Goal: Find specific page/section: Find specific page/section

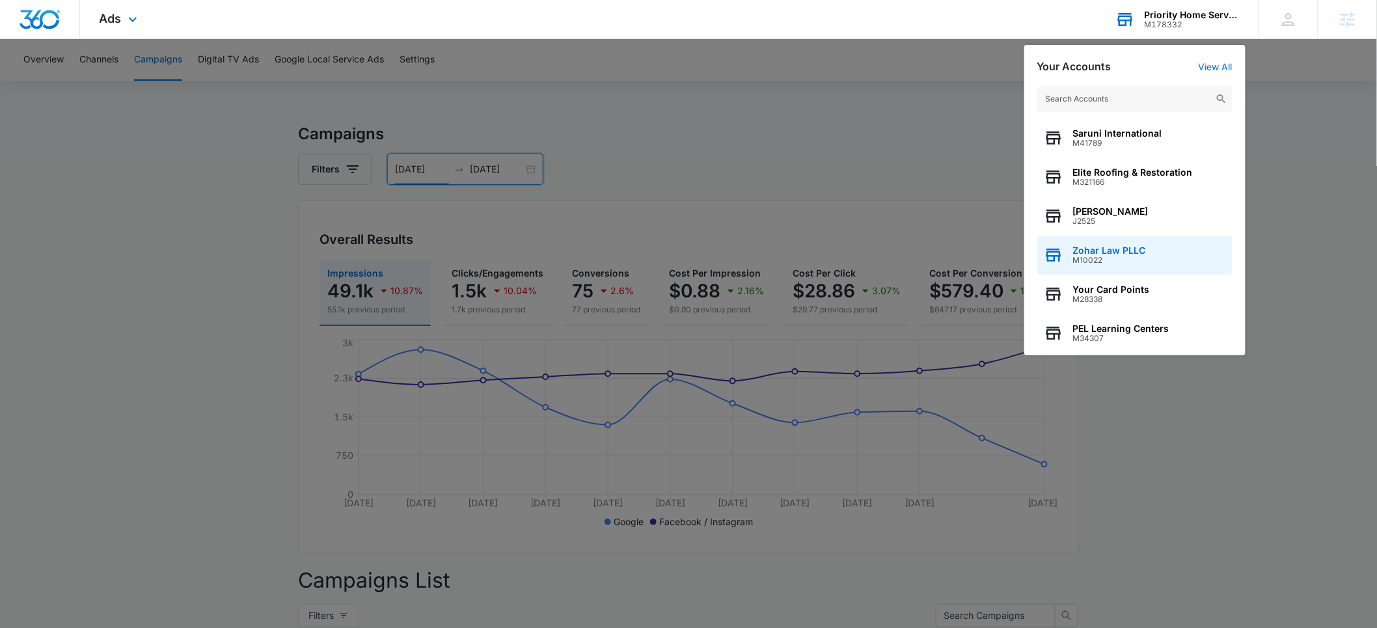
click at [1115, 251] on span "Zohar Law PLLC" at bounding box center [1109, 250] width 73 height 10
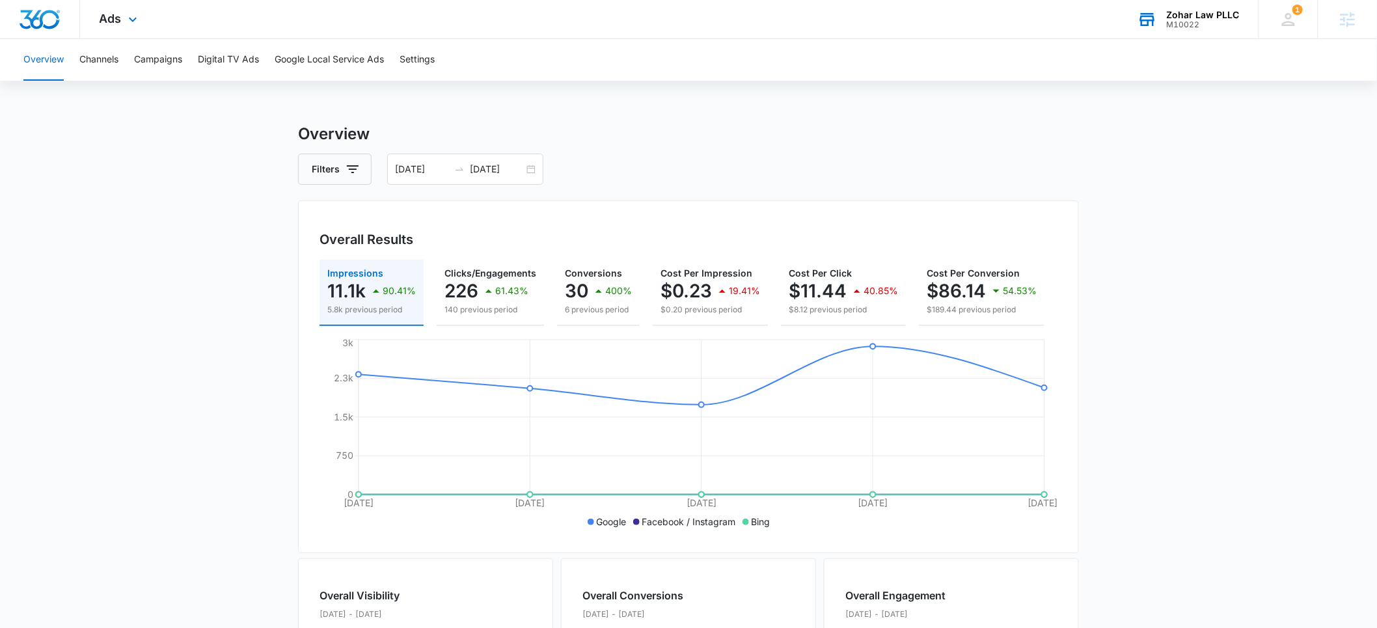
click at [1182, 25] on div "M10022" at bounding box center [1203, 24] width 73 height 9
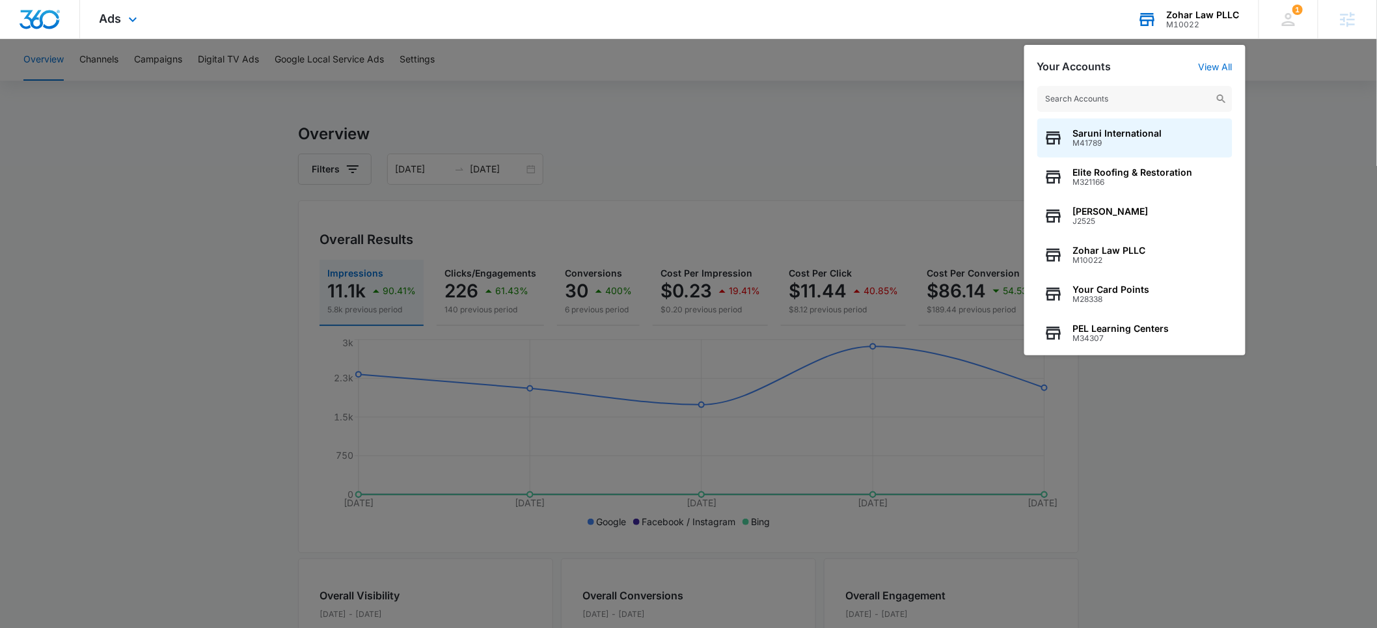
click at [1109, 95] on input "text" at bounding box center [1135, 99] width 195 height 26
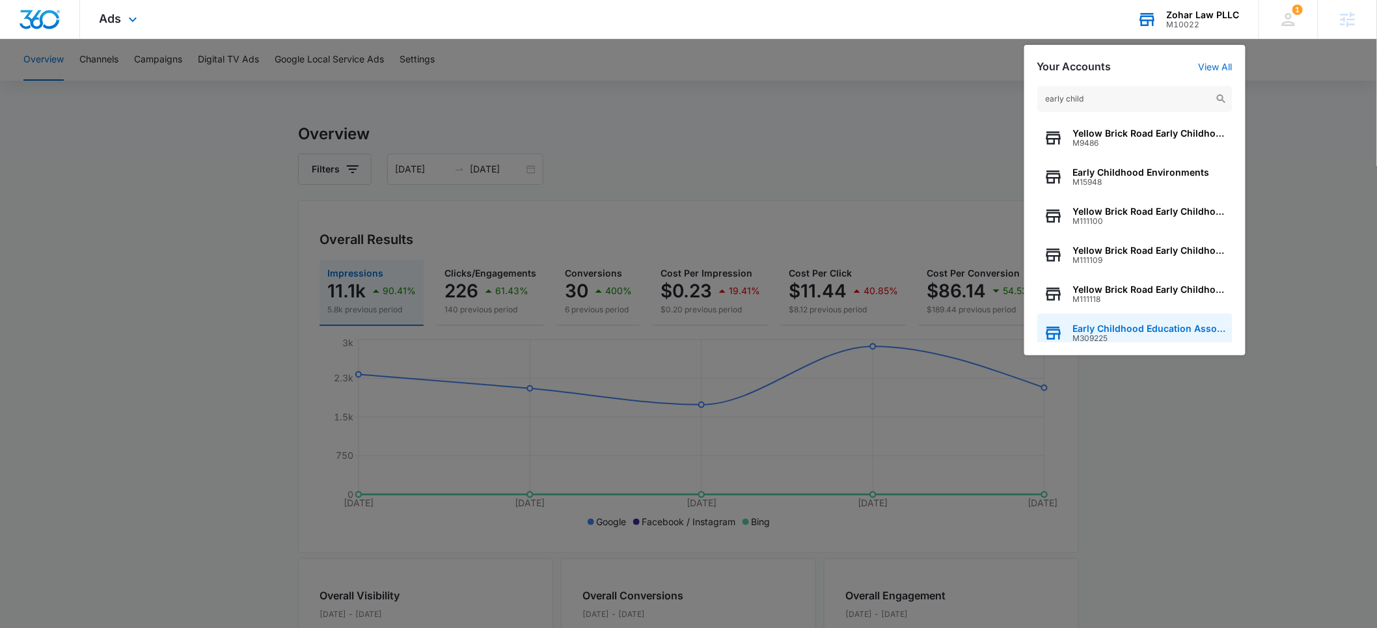
type input "early child"
click at [1110, 334] on span "M309225" at bounding box center [1149, 338] width 153 height 9
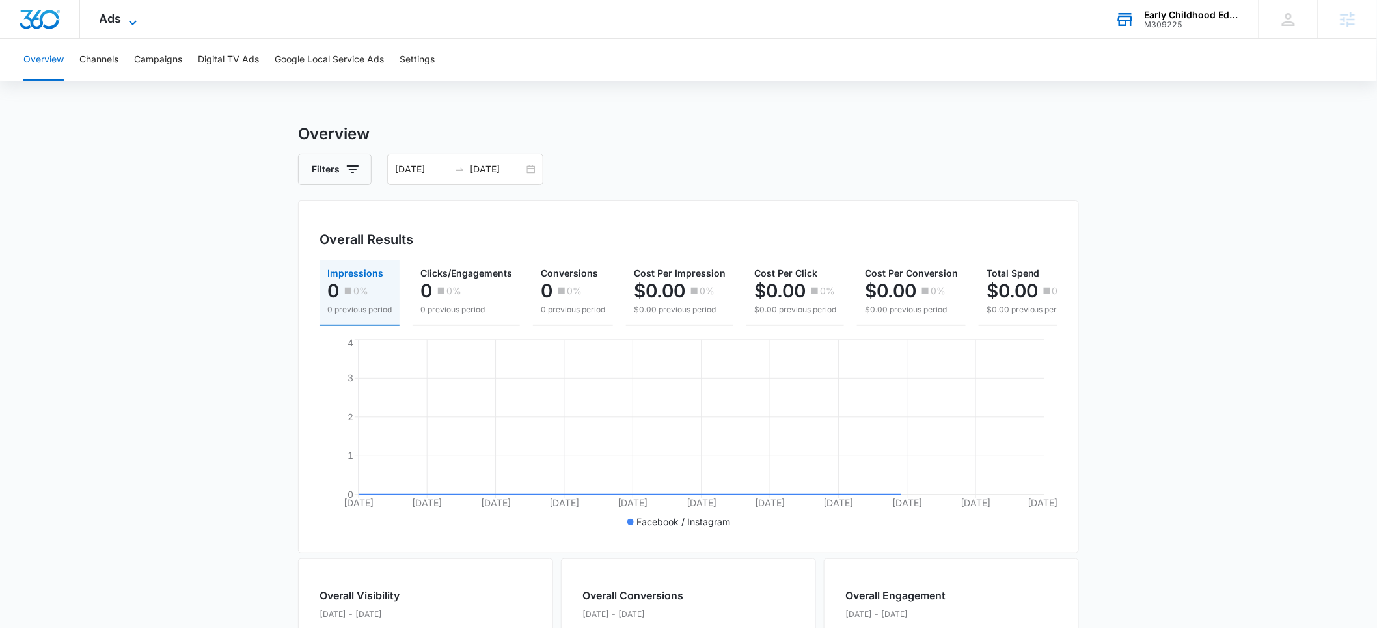
click at [107, 20] on span "Ads" at bounding box center [111, 19] width 22 height 14
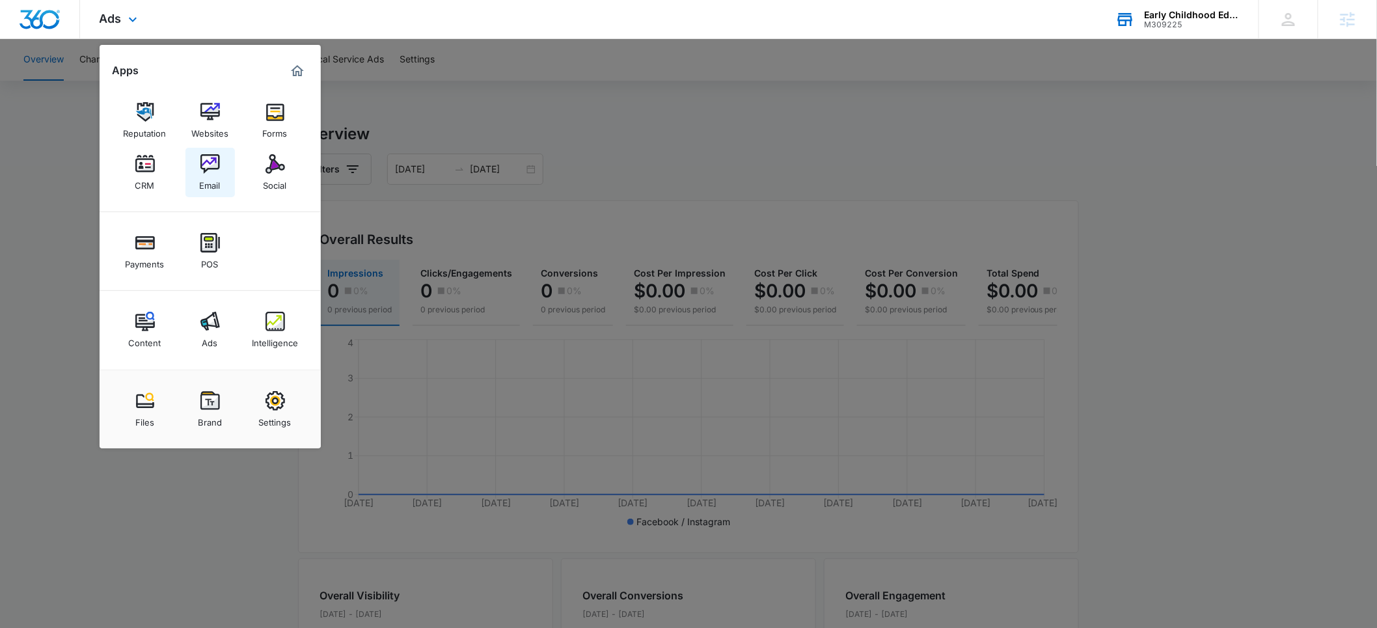
click at [209, 172] on img at bounding box center [210, 164] width 20 height 20
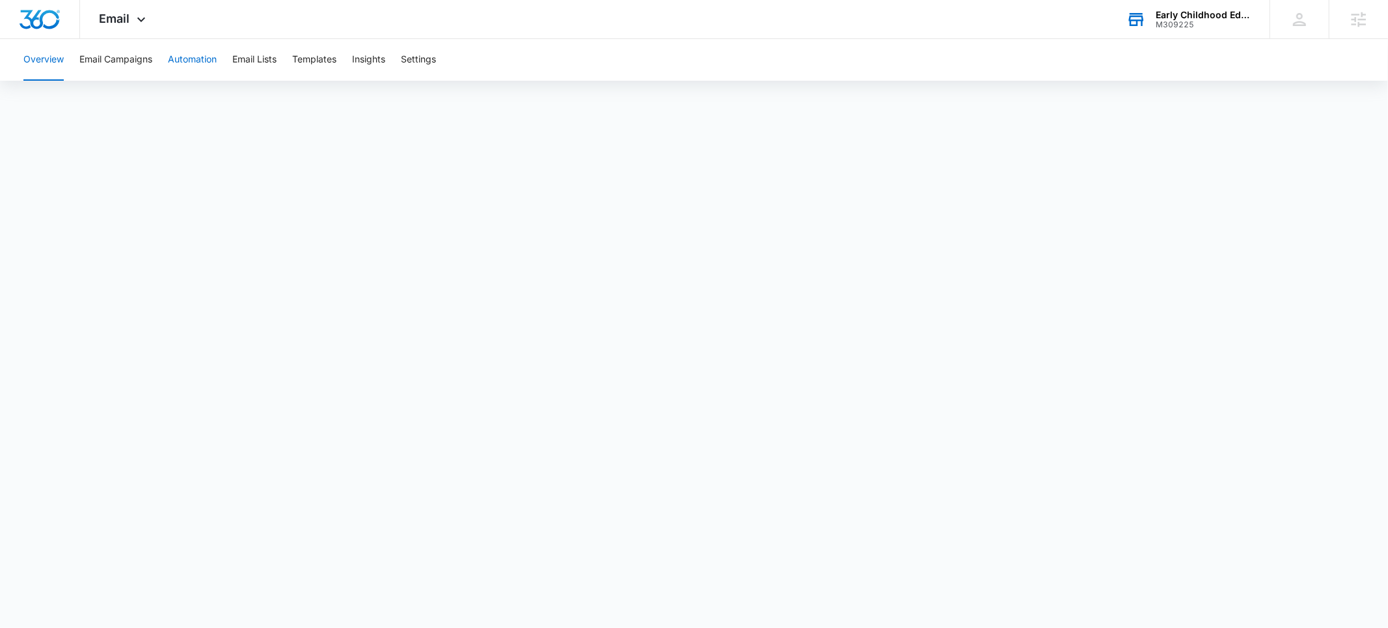
click at [200, 62] on button "Automation" at bounding box center [192, 60] width 49 height 42
